Goal: Task Accomplishment & Management: Manage account settings

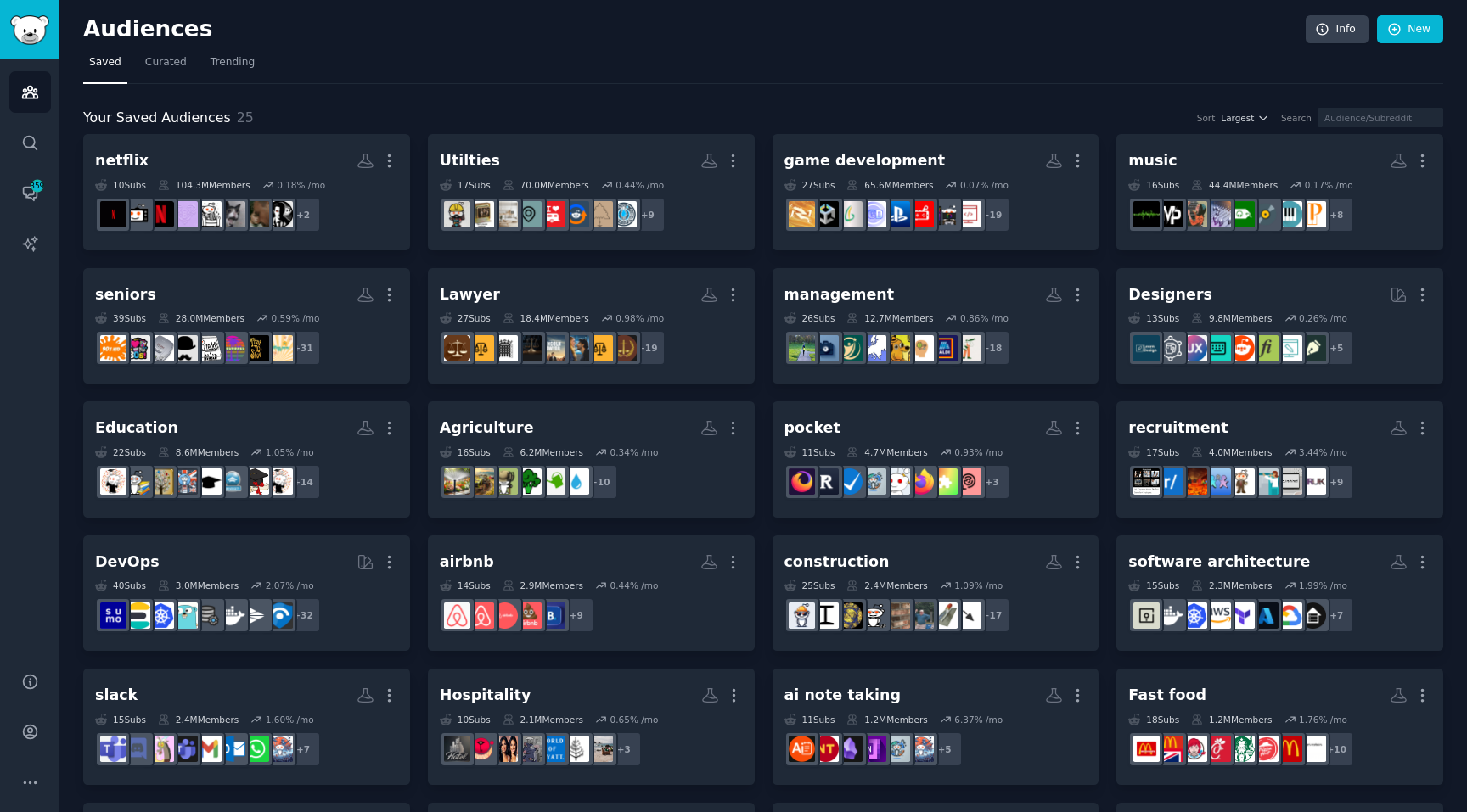
scroll to position [263, 0]
click at [36, 755] on div "Help Account More" at bounding box center [29, 733] width 60 height 161
click at [33, 742] on link "Account" at bounding box center [30, 732] width 41 height 41
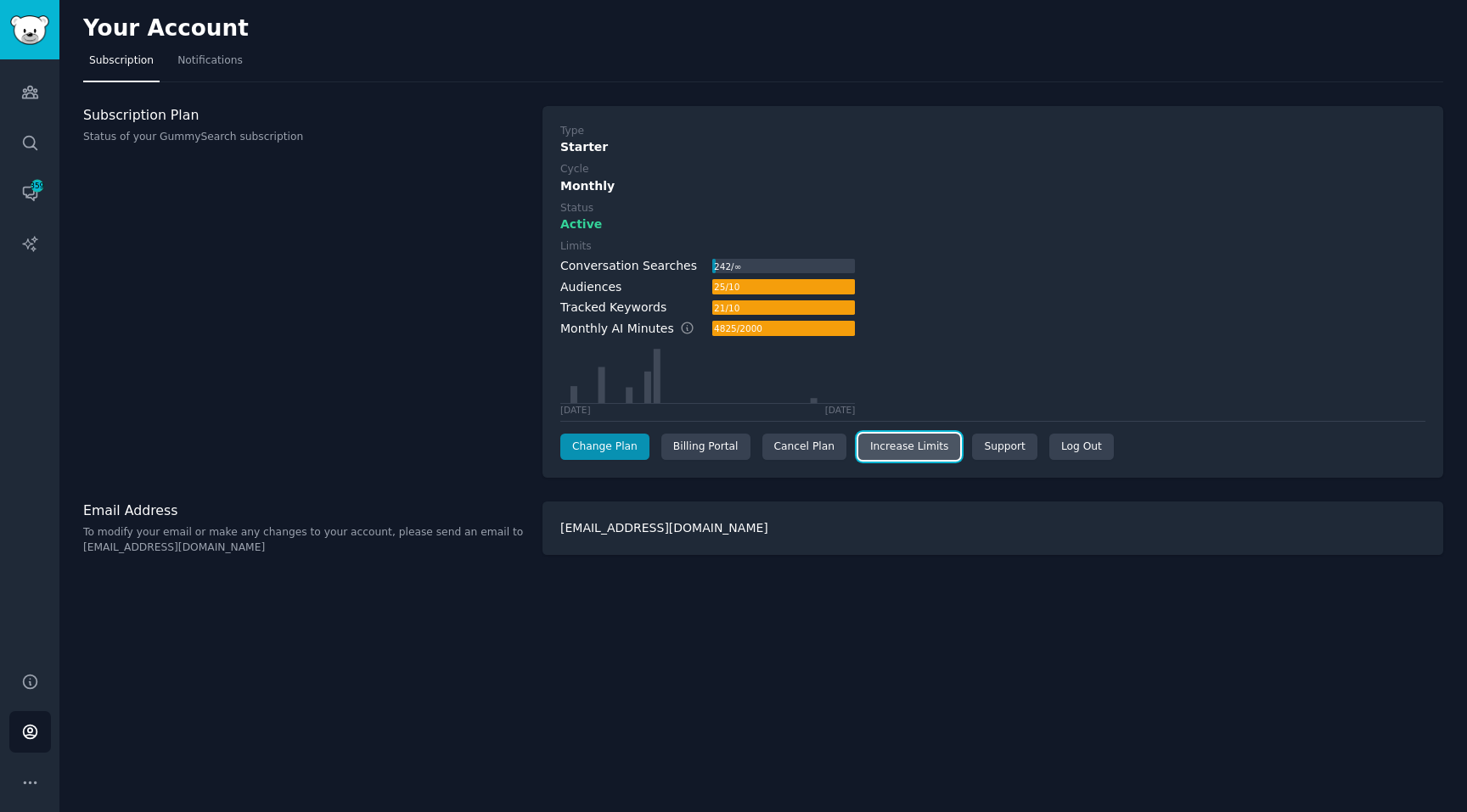
click at [907, 441] on link "Increase Limits" at bounding box center [909, 447] width 103 height 27
click at [811, 199] on div "Type Starter Cycle Monthly Status Active Limits Conversation Searches 242 / ∞ A…" at bounding box center [992, 292] width 865 height 337
